Goal: Task Accomplishment & Management: Use online tool/utility

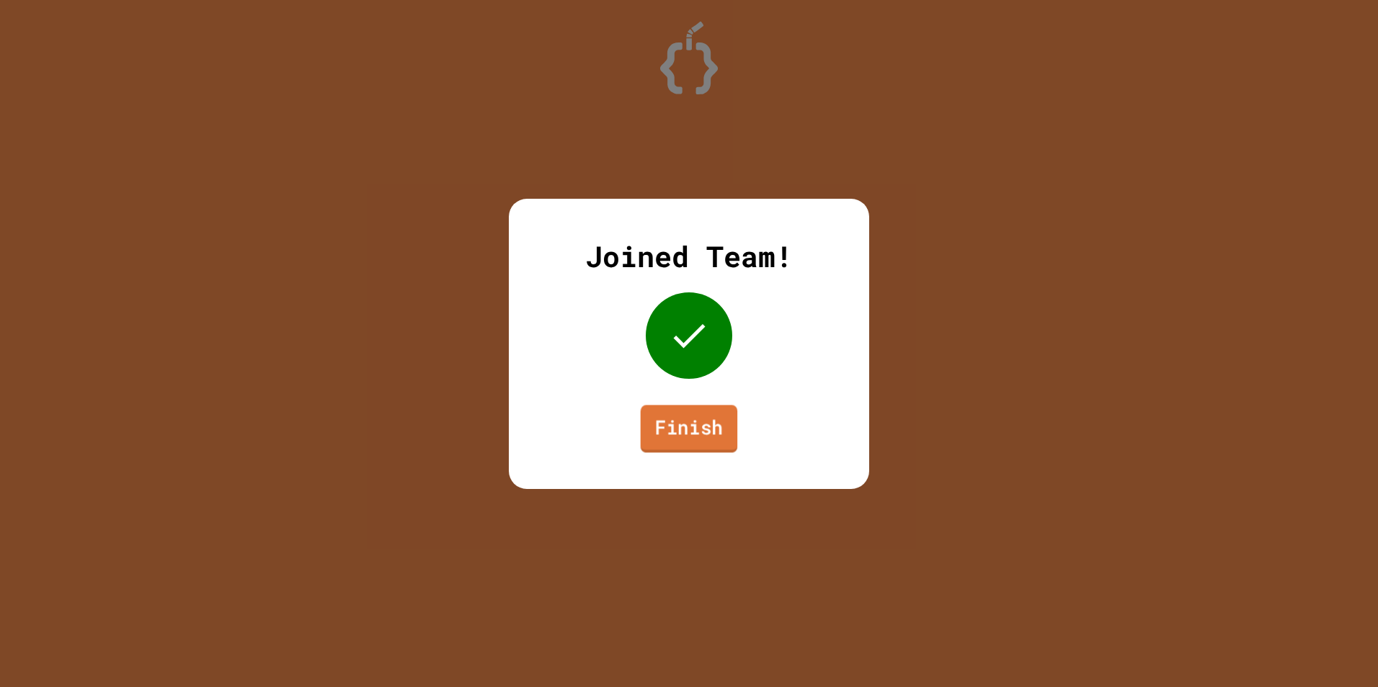
click at [705, 425] on link "Finish" at bounding box center [689, 429] width 97 height 48
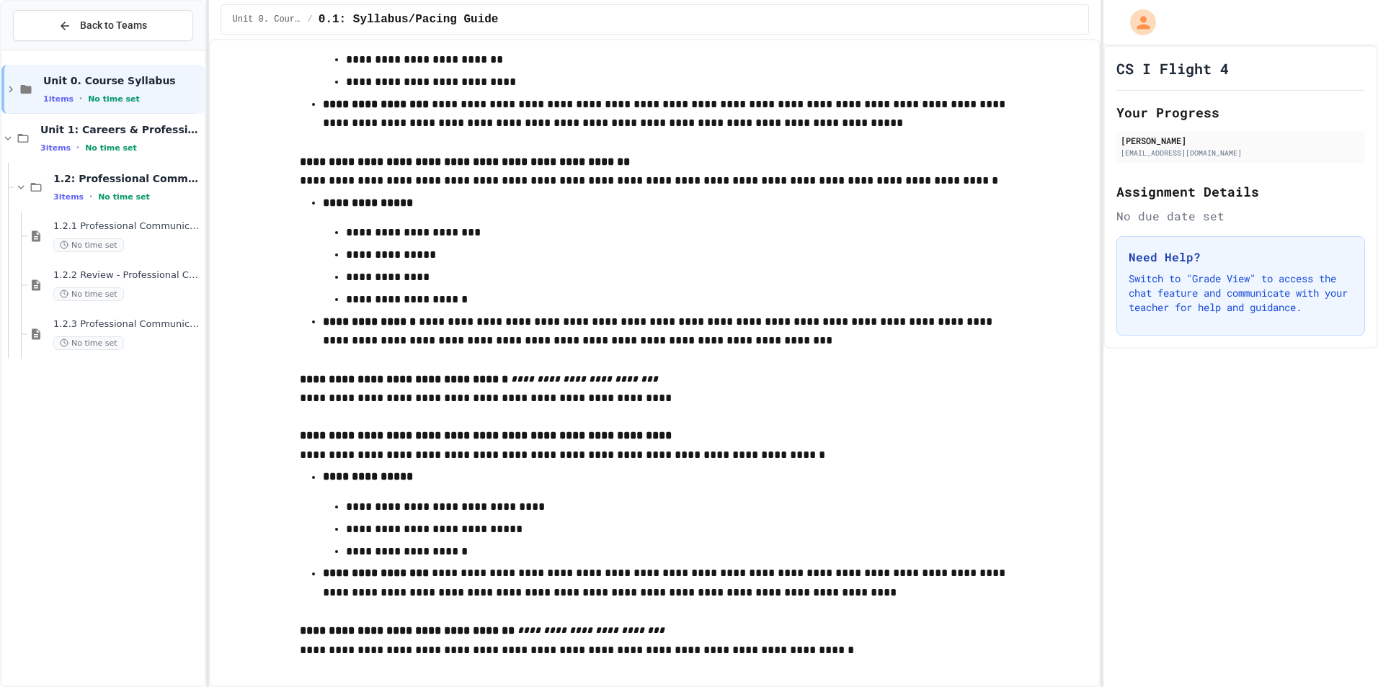
scroll to position [2647, 0]
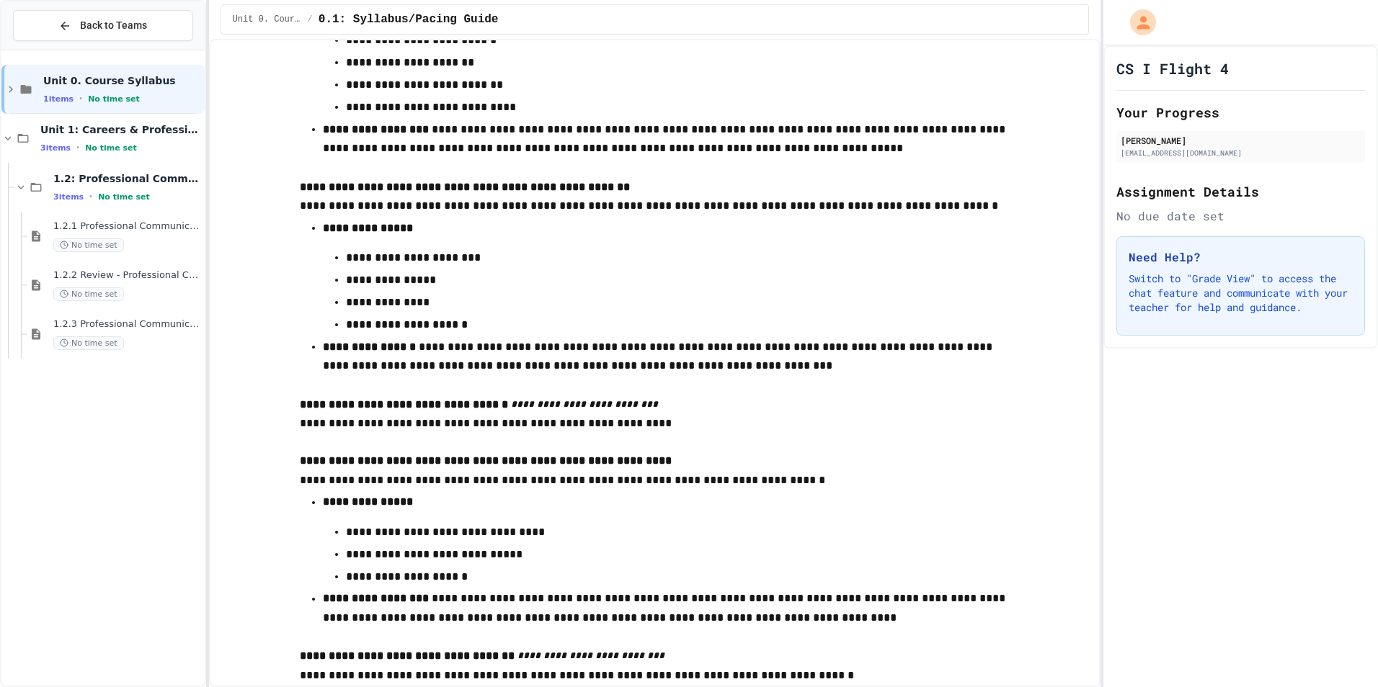
click at [104, 242] on span "No time set" at bounding box center [88, 246] width 71 height 14
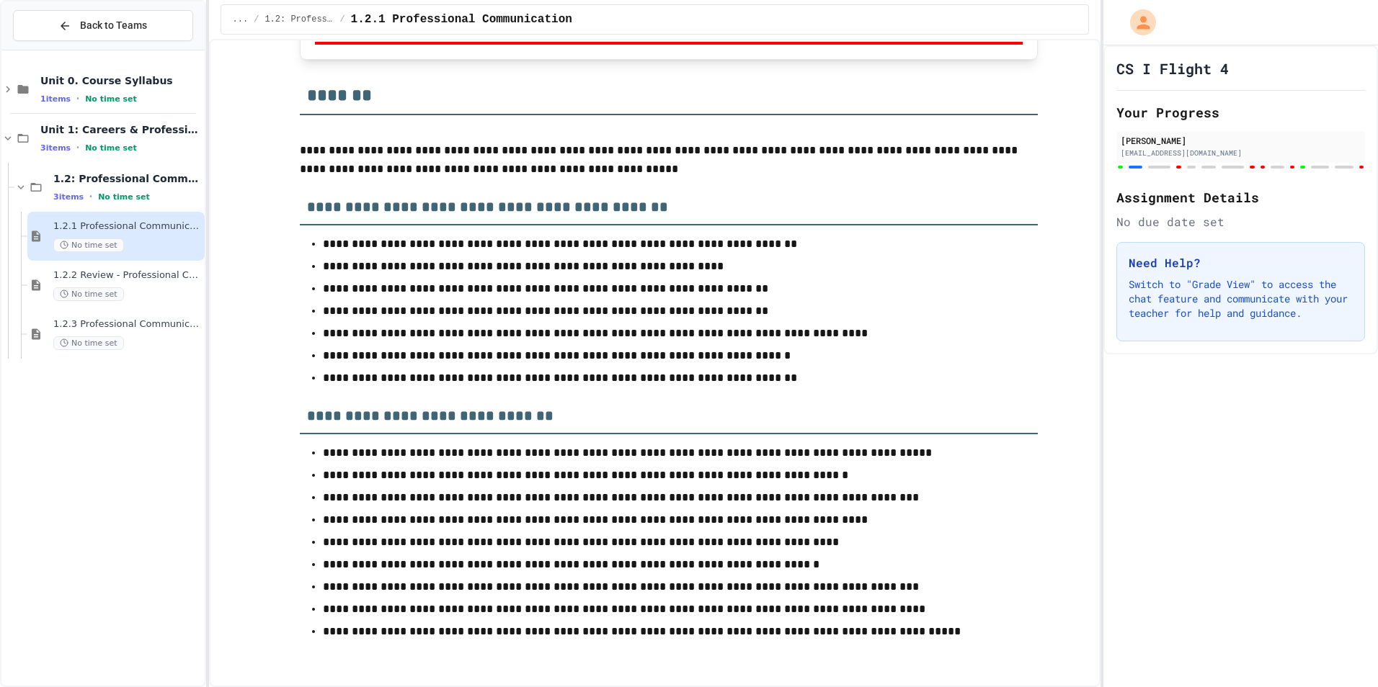
scroll to position [7685, 0]
click at [1164, 166] on div at bounding box center [1159, 167] width 23 height 3
click at [1159, 171] on div "CS I Flight 4 Your Progress [PERSON_NAME] [EMAIL_ADDRESS][DOMAIN_NAME] Assignme…" at bounding box center [1240, 199] width 275 height 309
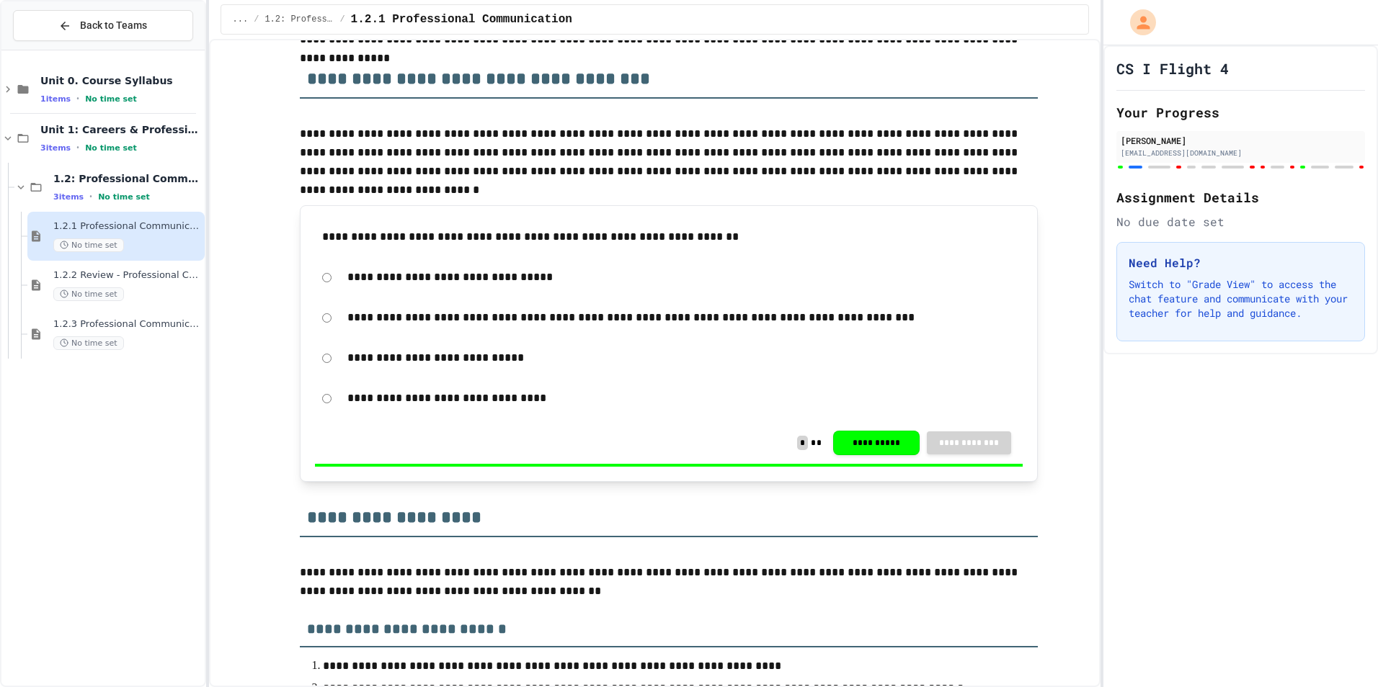
scroll to position [0, 0]
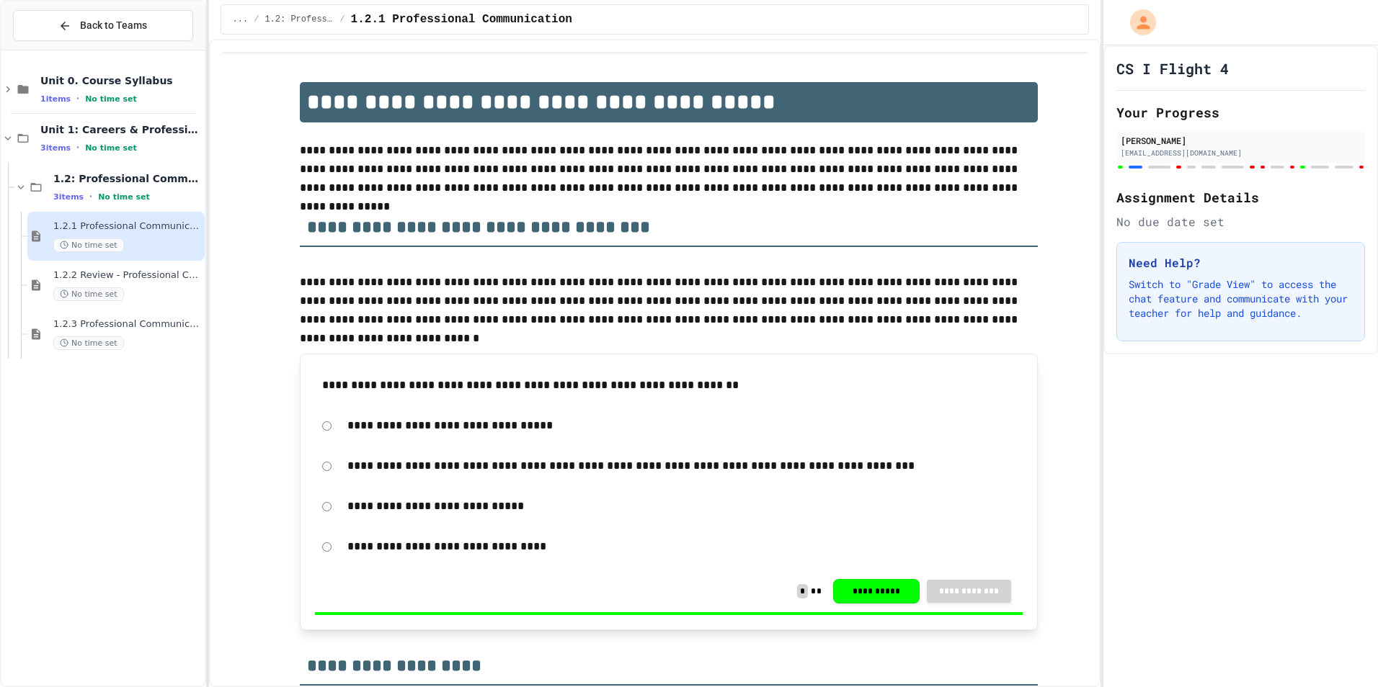
click at [1086, 487] on div "**********" at bounding box center [655, 363] width 892 height 649
